Goal: Transaction & Acquisition: Purchase product/service

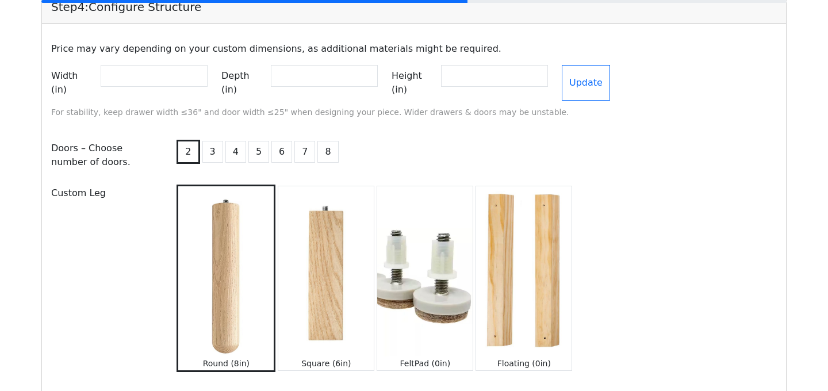
scroll to position [1207, 0]
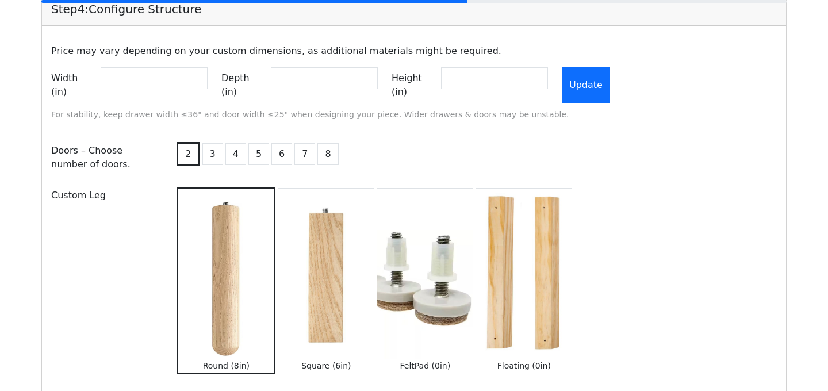
click at [595, 78] on button "Update" at bounding box center [586, 85] width 48 height 36
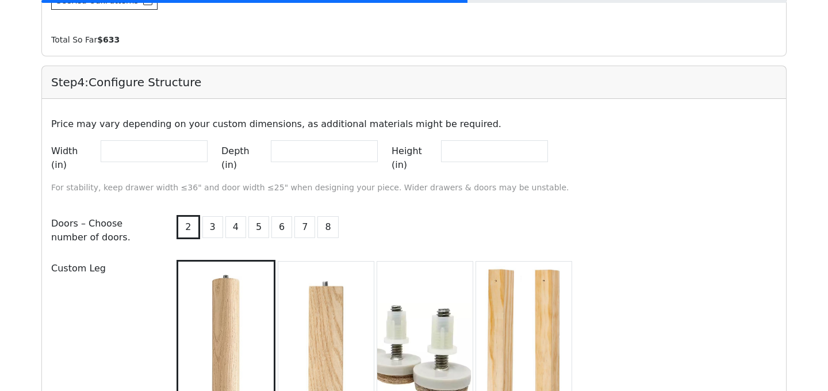
scroll to position [1130, 0]
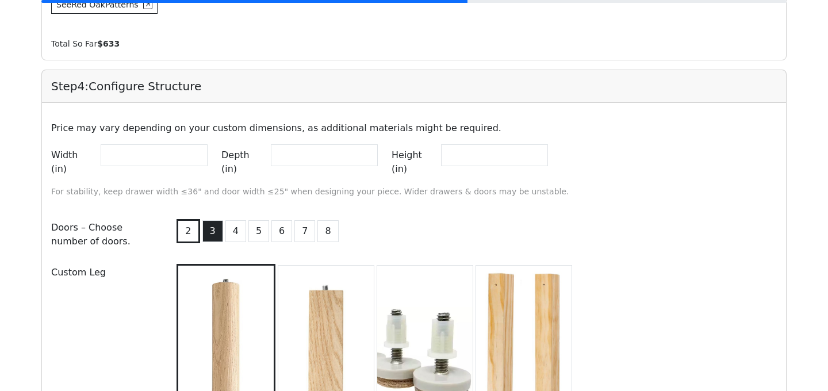
click at [214, 228] on button "3" at bounding box center [212, 231] width 21 height 22
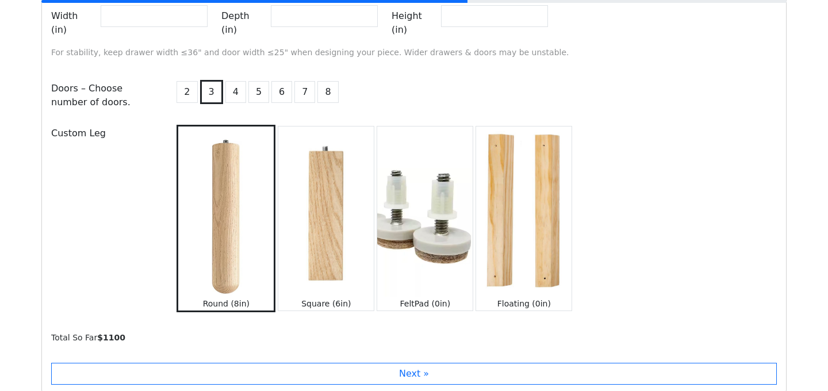
scroll to position [1365, 0]
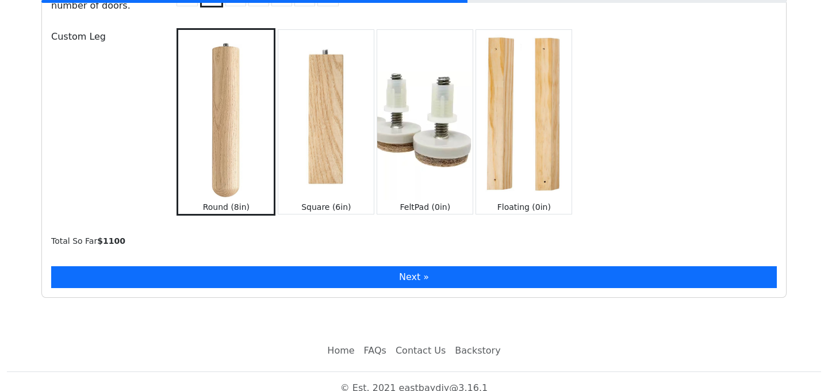
click at [220, 266] on button "Next »" at bounding box center [414, 277] width 726 height 22
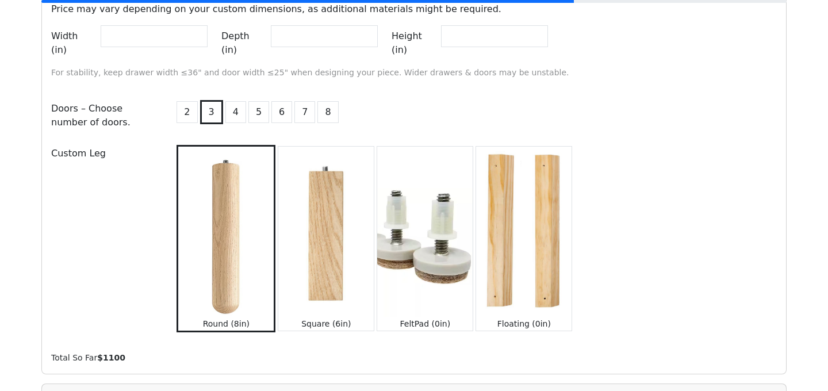
click at [324, 239] on img at bounding box center [325, 232] width 95 height 170
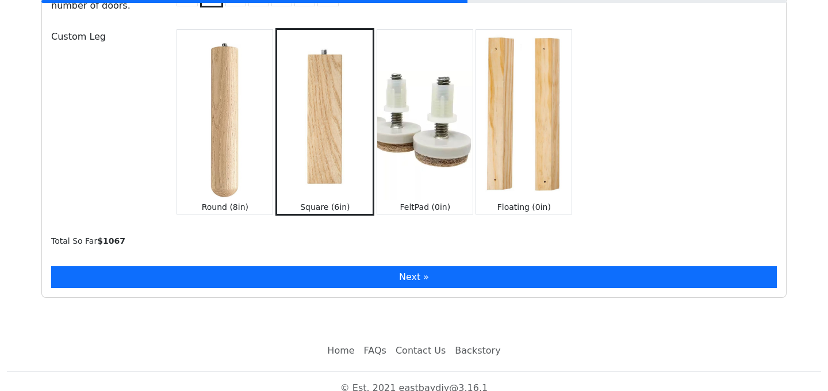
click at [319, 266] on button "Next »" at bounding box center [414, 277] width 726 height 22
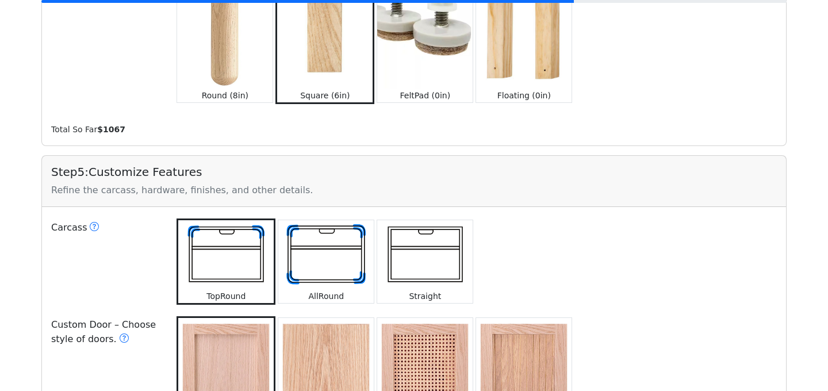
scroll to position [1580, 0]
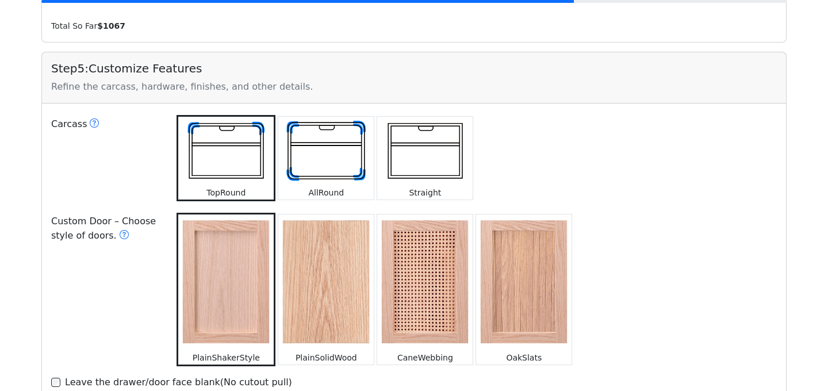
click at [410, 188] on small "Straight" at bounding box center [425, 192] width 32 height 9
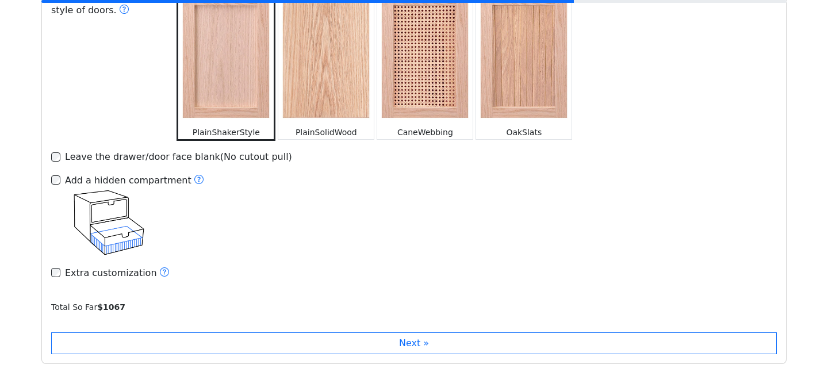
scroll to position [1873, 0]
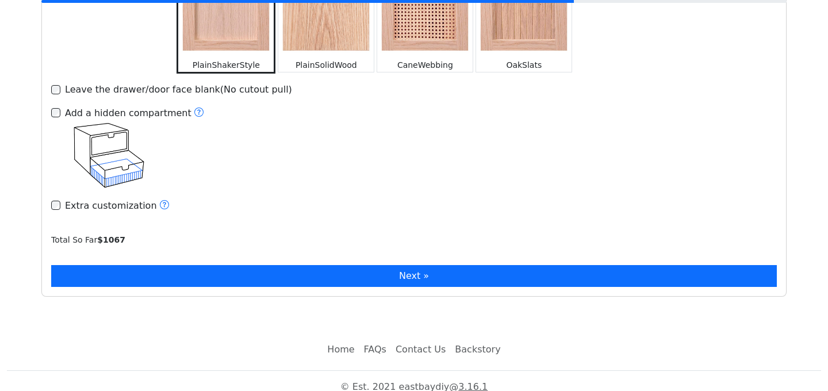
click at [407, 265] on button "Next »" at bounding box center [414, 276] width 726 height 22
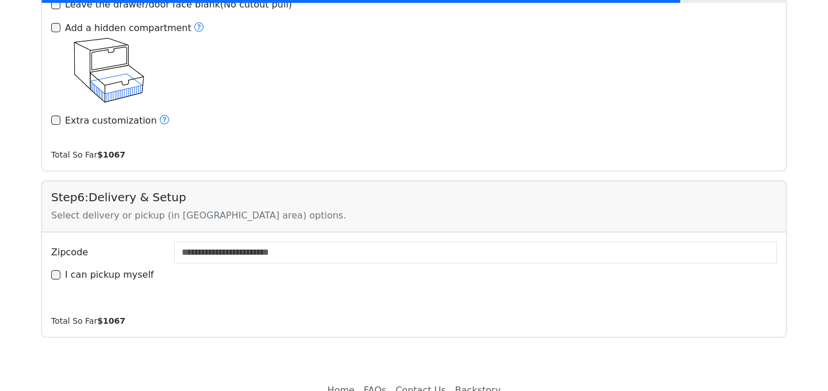
scroll to position [1985, 0]
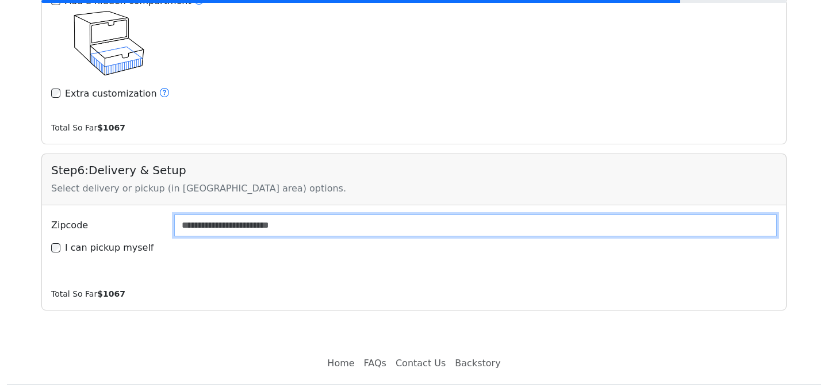
click at [365, 214] on input "Zipcode" at bounding box center [475, 225] width 603 height 22
type input "*****"
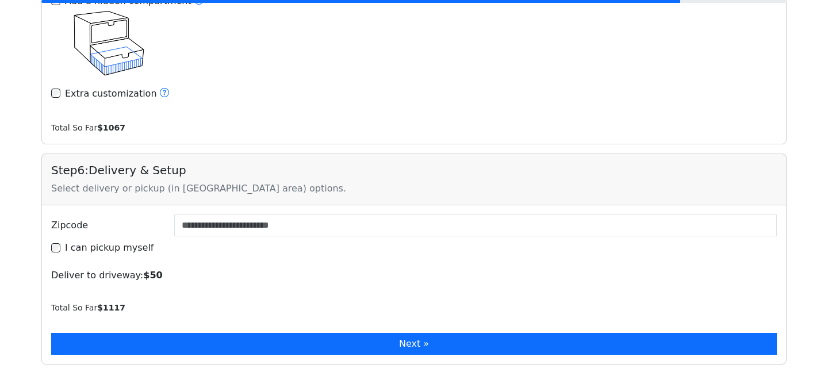
click at [360, 333] on button "Next »" at bounding box center [414, 344] width 726 height 22
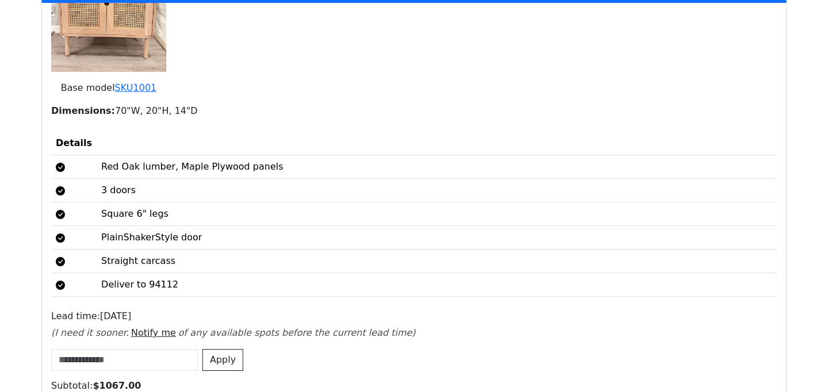
scroll to position [2497, 0]
